Goal: Complete application form

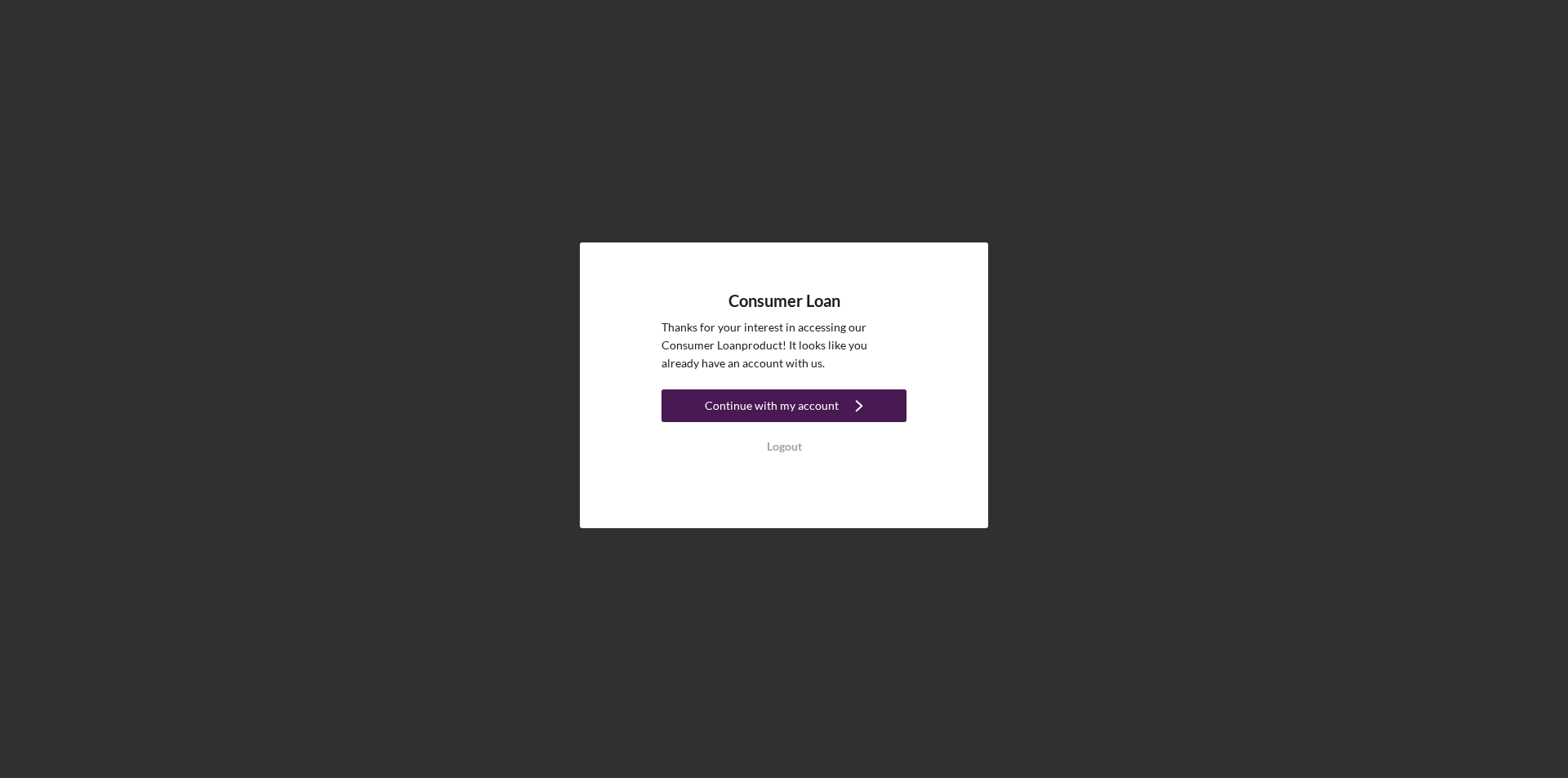
click at [785, 404] on div "Continue with my account" at bounding box center [772, 406] width 134 height 32
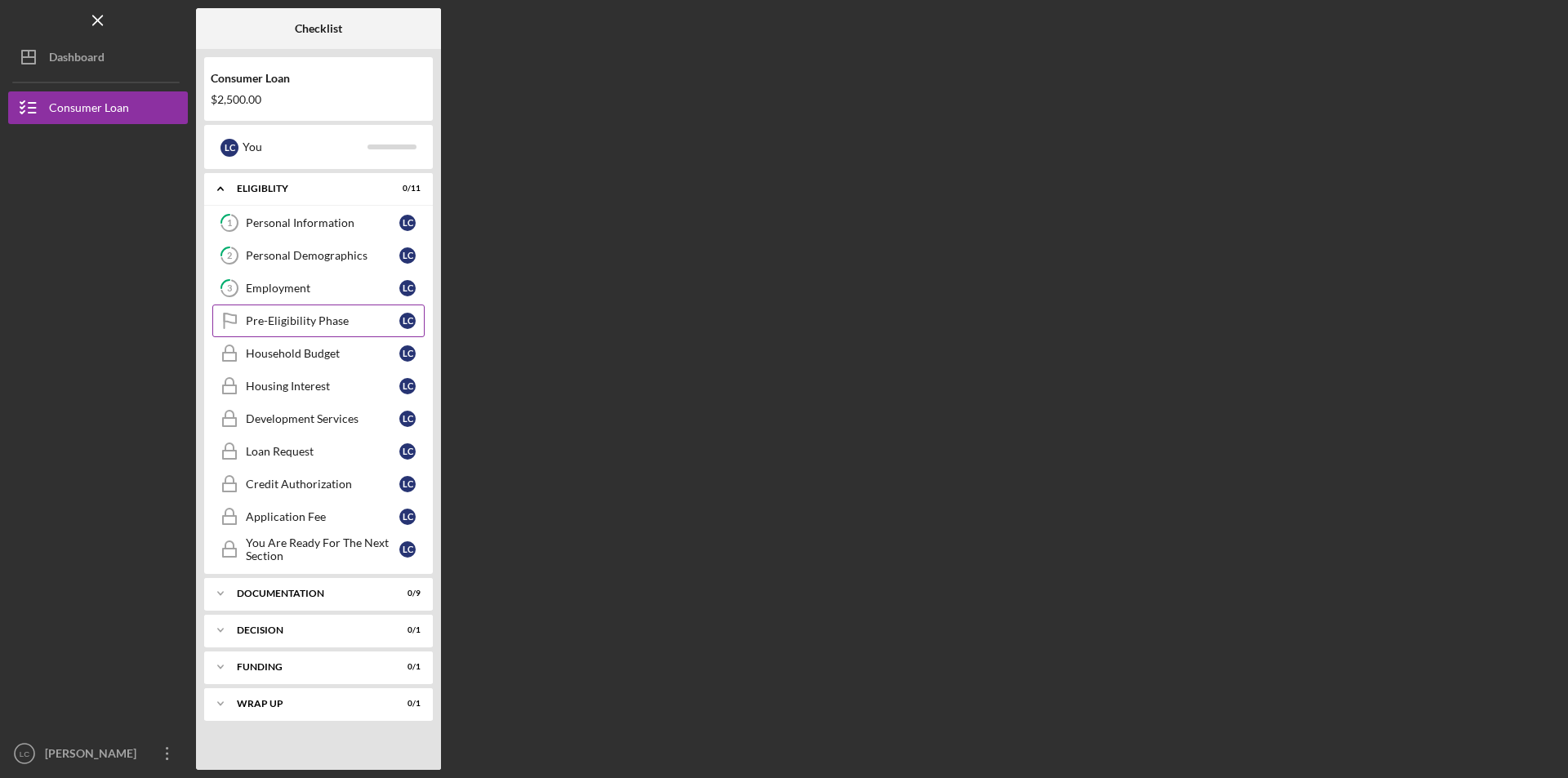
click at [284, 323] on div "Pre-Eligibility Phase" at bounding box center [322, 321] width 153 height 13
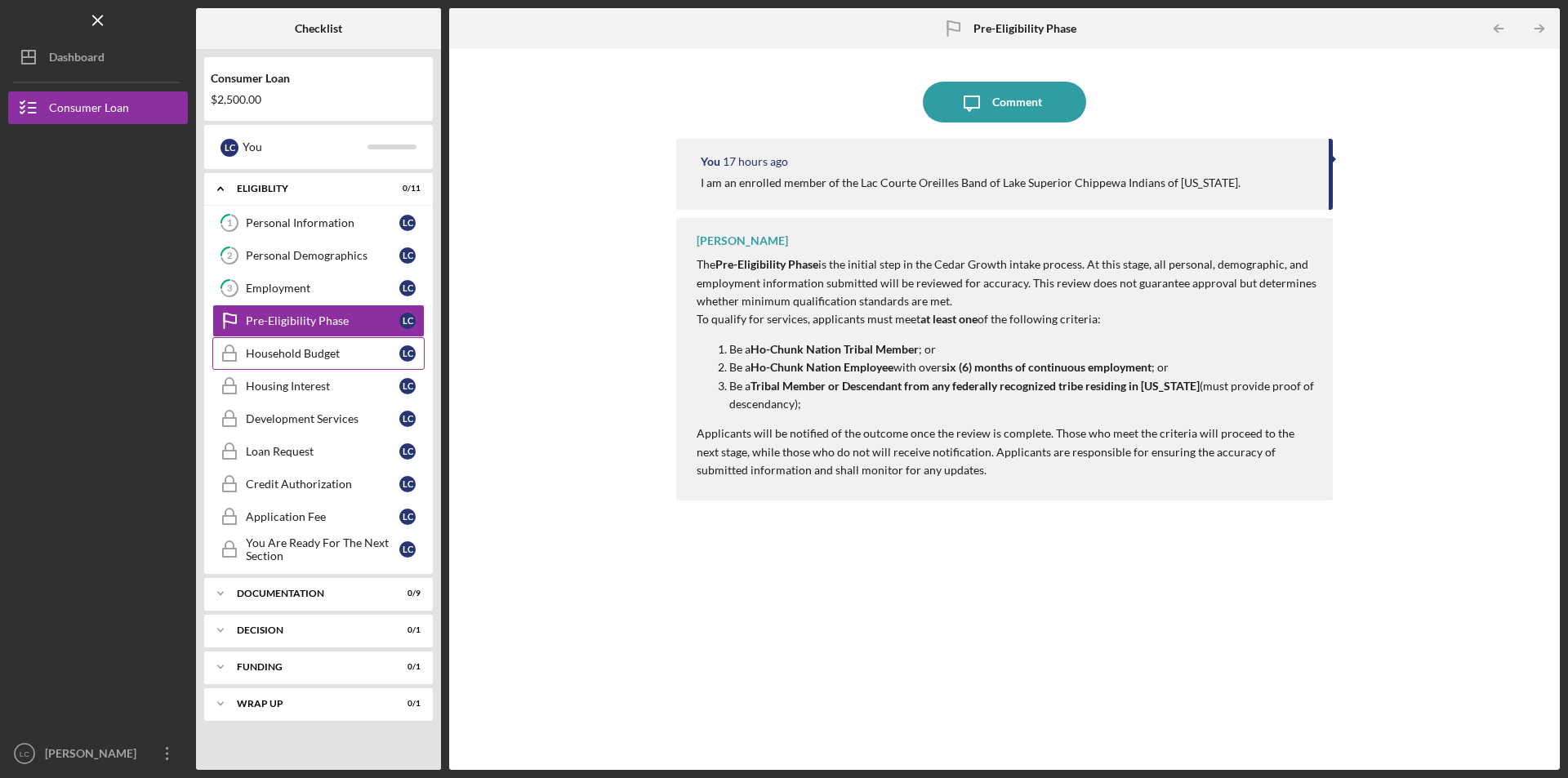
click at [269, 354] on div "Household Budget" at bounding box center [322, 353] width 153 height 13
